Goal: Task Accomplishment & Management: Complete application form

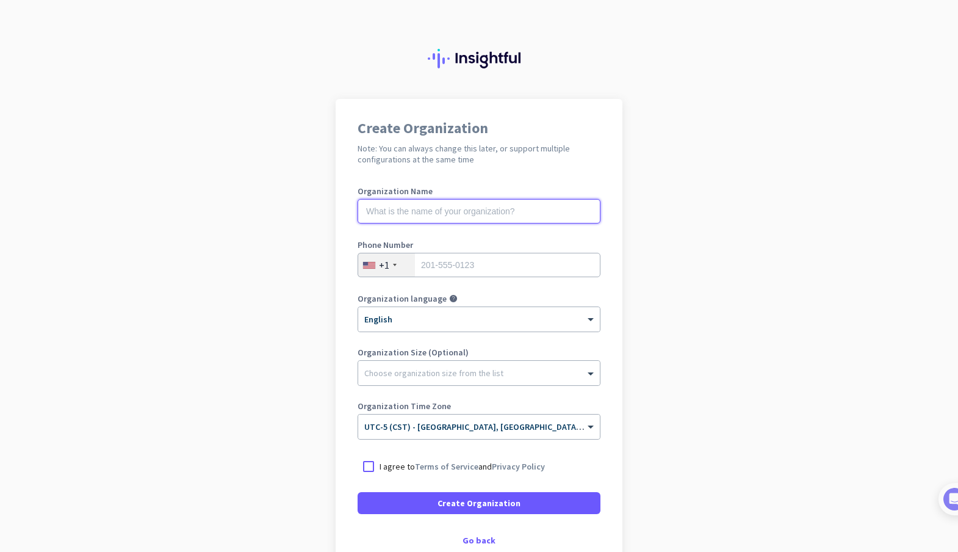
click at [436, 217] on input "text" at bounding box center [479, 211] width 243 height 24
click at [453, 262] on input "tel" at bounding box center [479, 265] width 243 height 24
click at [430, 211] on input "text" at bounding box center [479, 211] width 243 height 24
type input "Mercor"
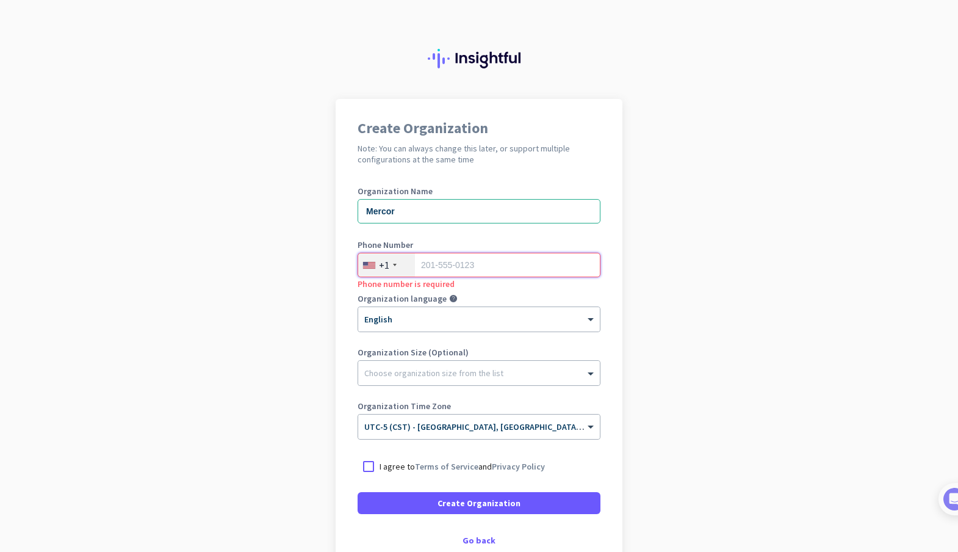
click at [442, 262] on input "tel" at bounding box center [479, 265] width 243 height 24
type input "5732684718"
click at [431, 375] on div at bounding box center [479, 370] width 242 height 12
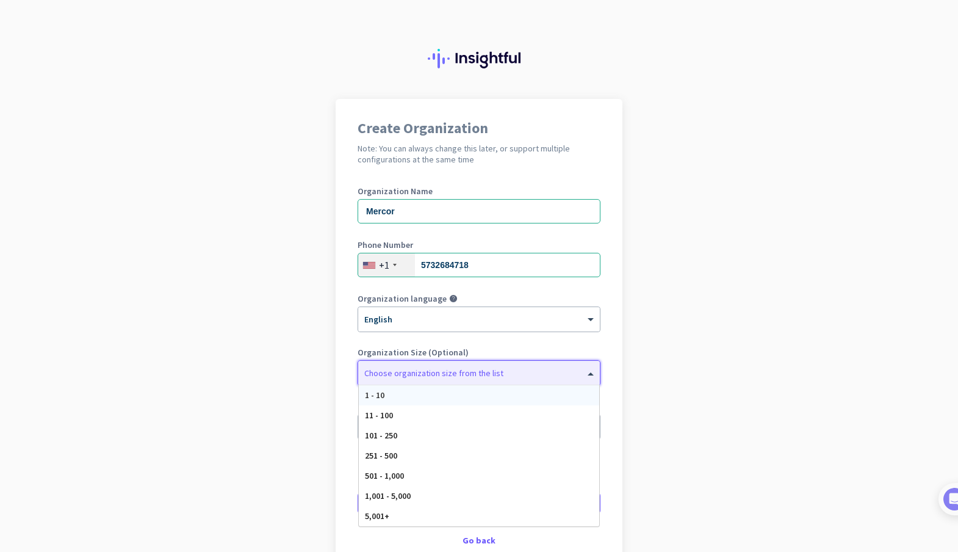
click at [430, 375] on div at bounding box center [479, 370] width 242 height 12
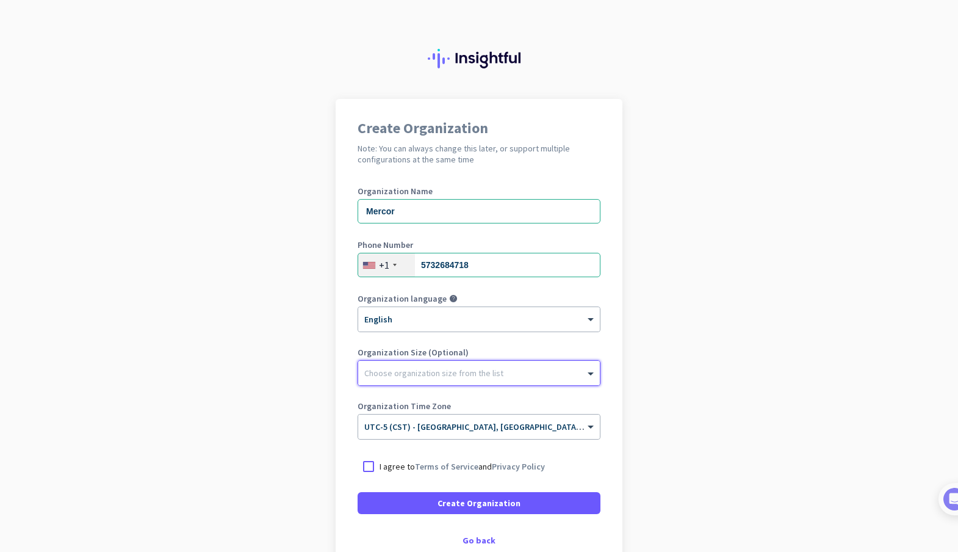
click at [430, 375] on div at bounding box center [479, 370] width 242 height 12
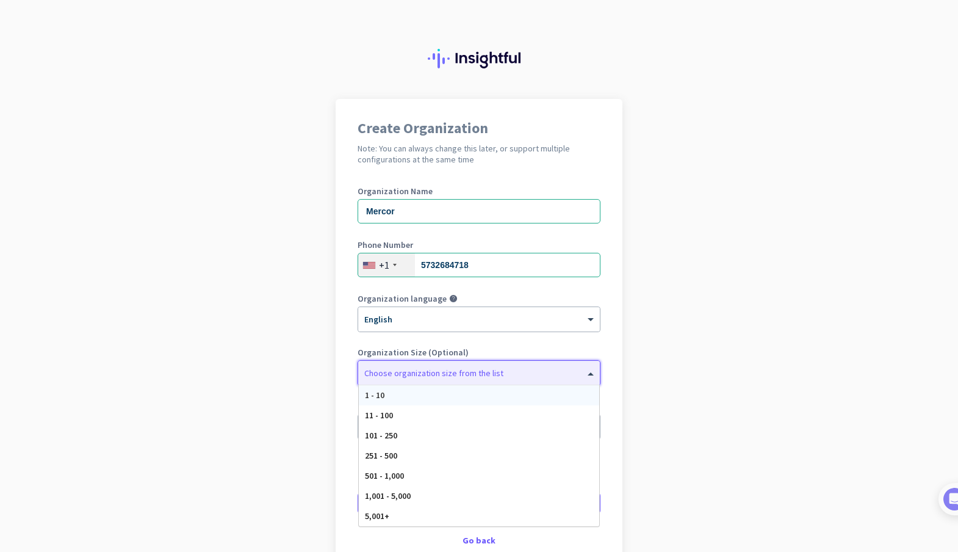
click at [407, 399] on div "1 - 10" at bounding box center [479, 395] width 240 height 20
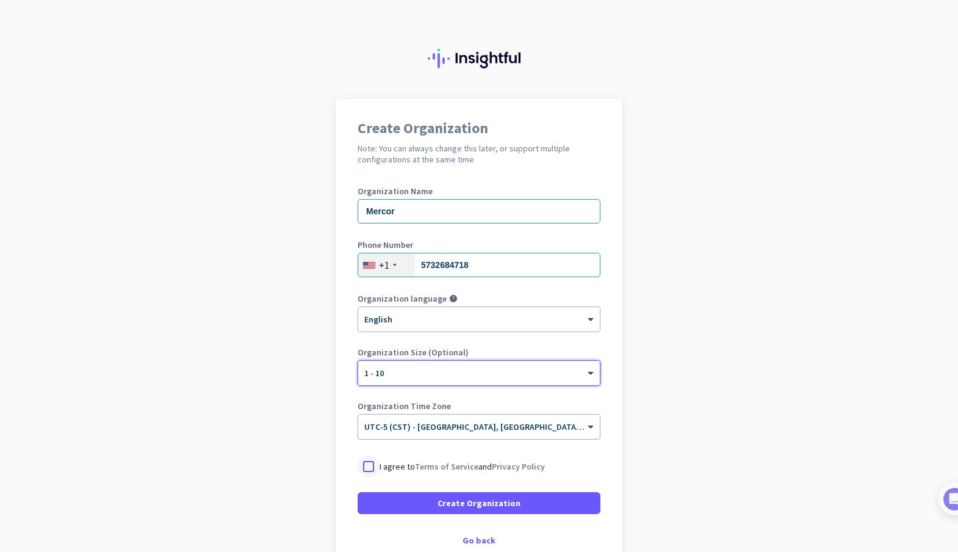
click at [367, 466] on div at bounding box center [369, 466] width 22 height 22
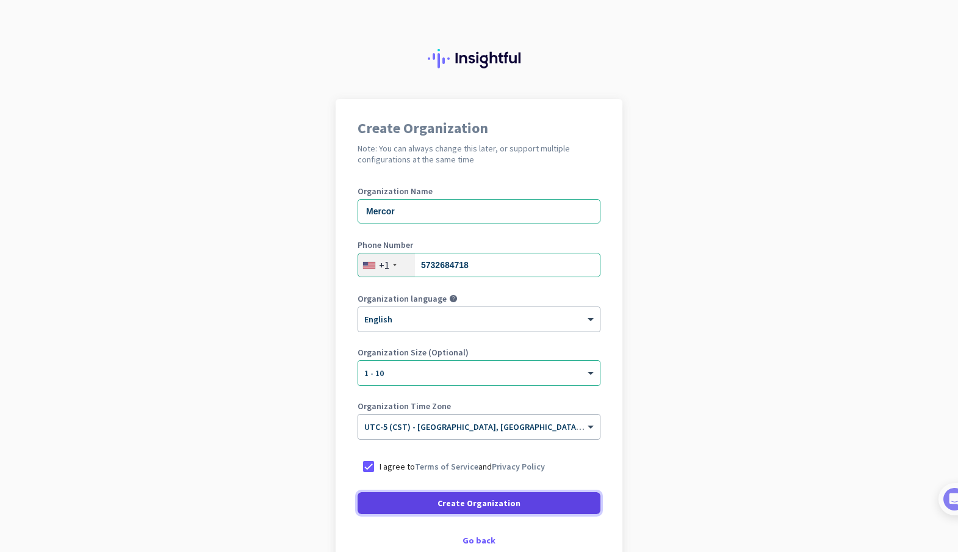
click at [487, 502] on span "Create Organization" at bounding box center [479, 503] width 83 height 12
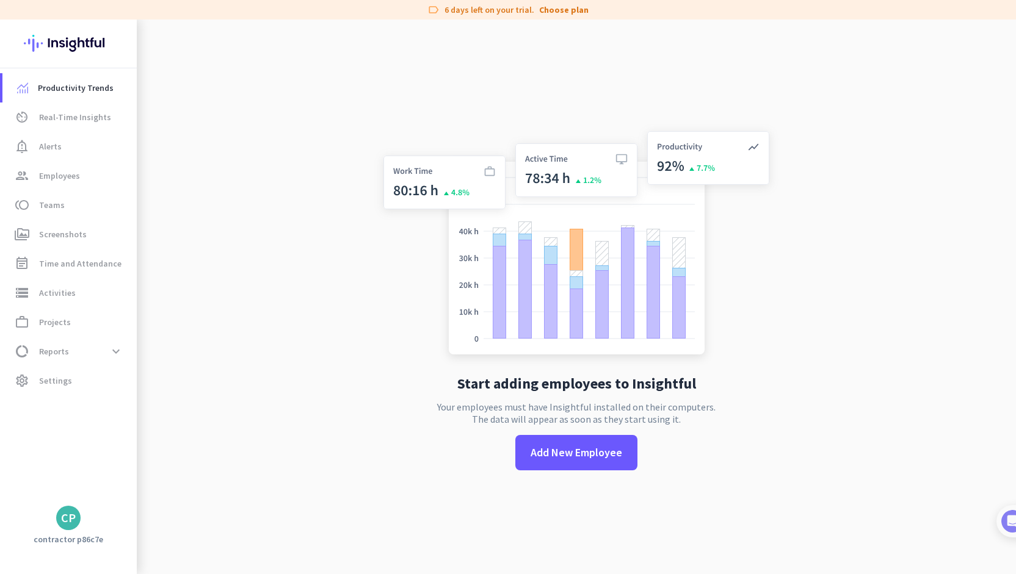
click at [71, 527] on div "CP" at bounding box center [68, 518] width 24 height 24
click at [137, 502] on span "Sign out" at bounding box center [133, 495] width 93 height 22
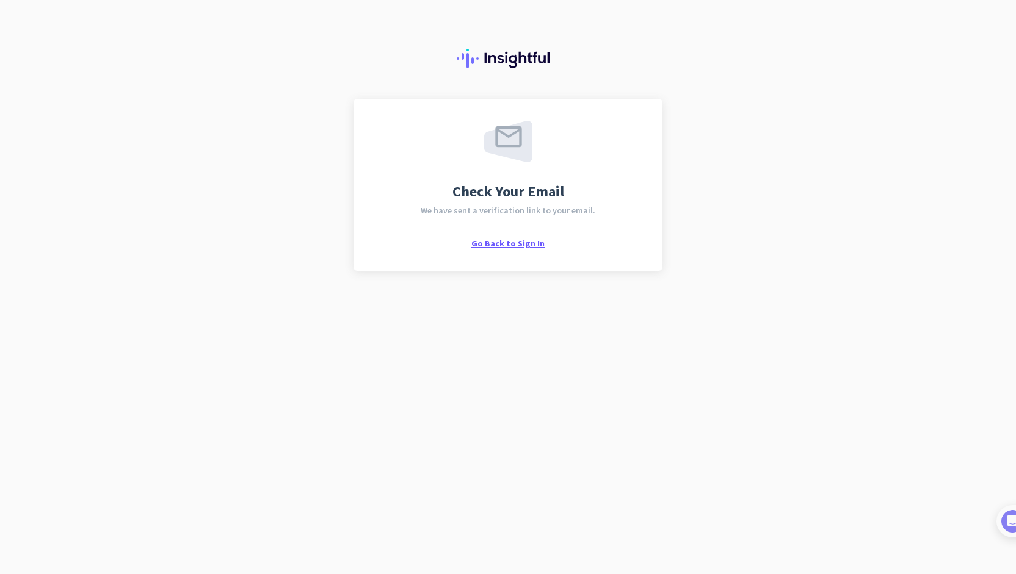
click at [507, 244] on span "Go Back to Sign In" at bounding box center [507, 243] width 73 height 11
